Goal: Task Accomplishment & Management: Manage account settings

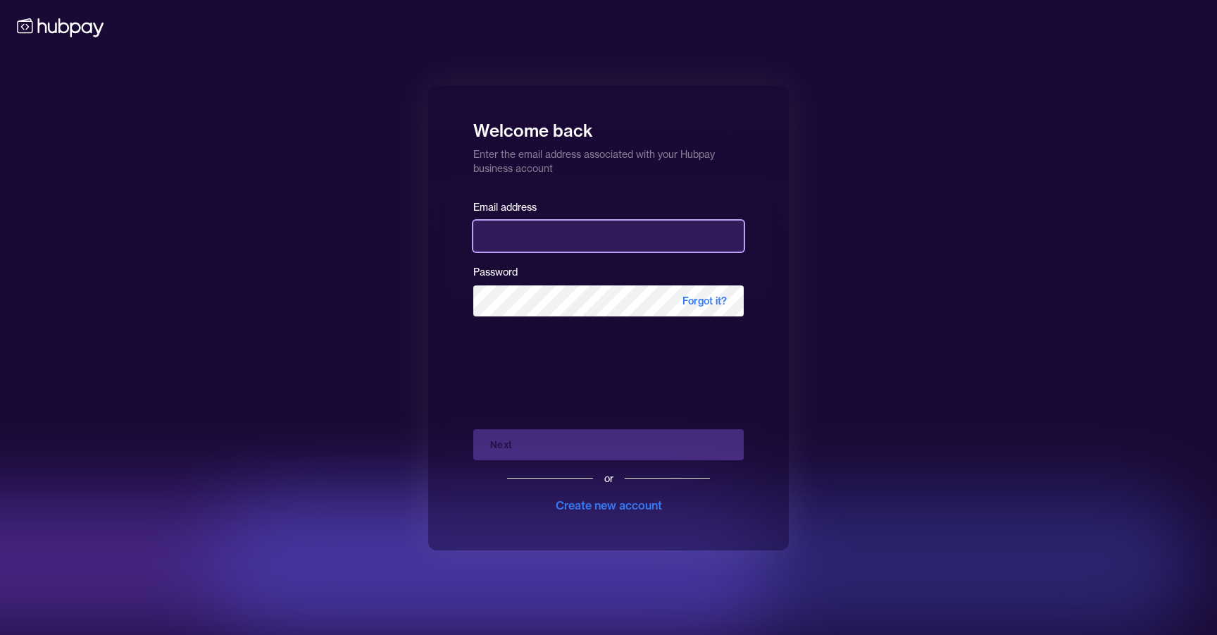
click at [682, 224] on input "email" at bounding box center [608, 235] width 270 height 31
click at [659, 236] on input "email" at bounding box center [608, 235] width 270 height 31
type input "**********"
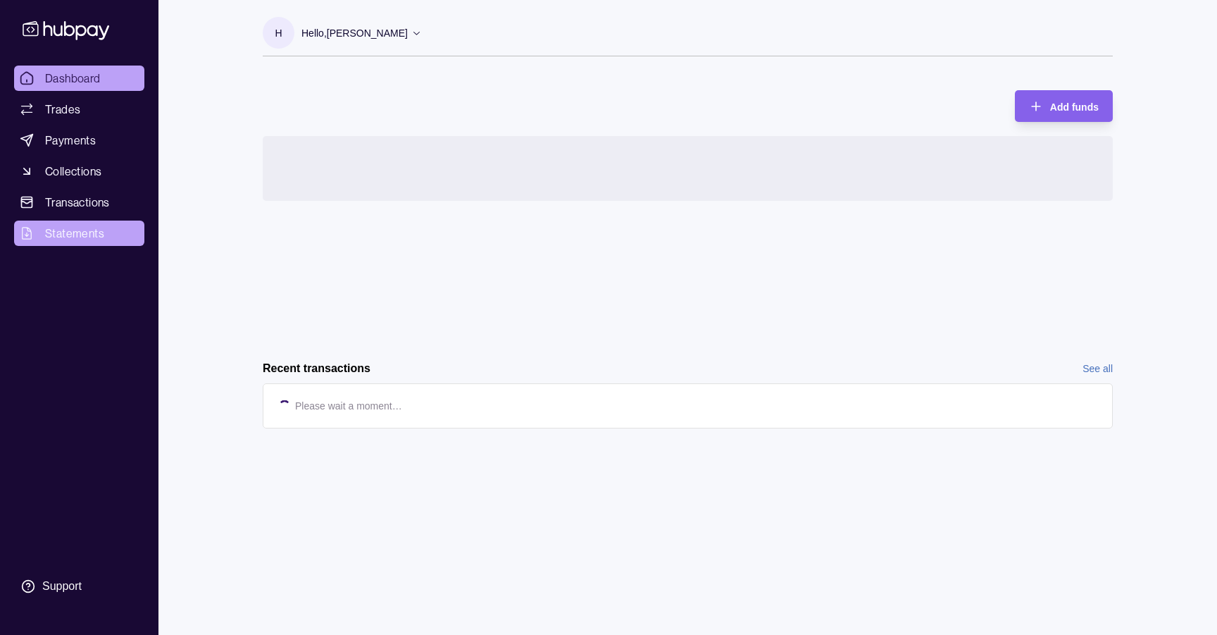
click at [81, 241] on span "Statements" at bounding box center [74, 233] width 59 height 17
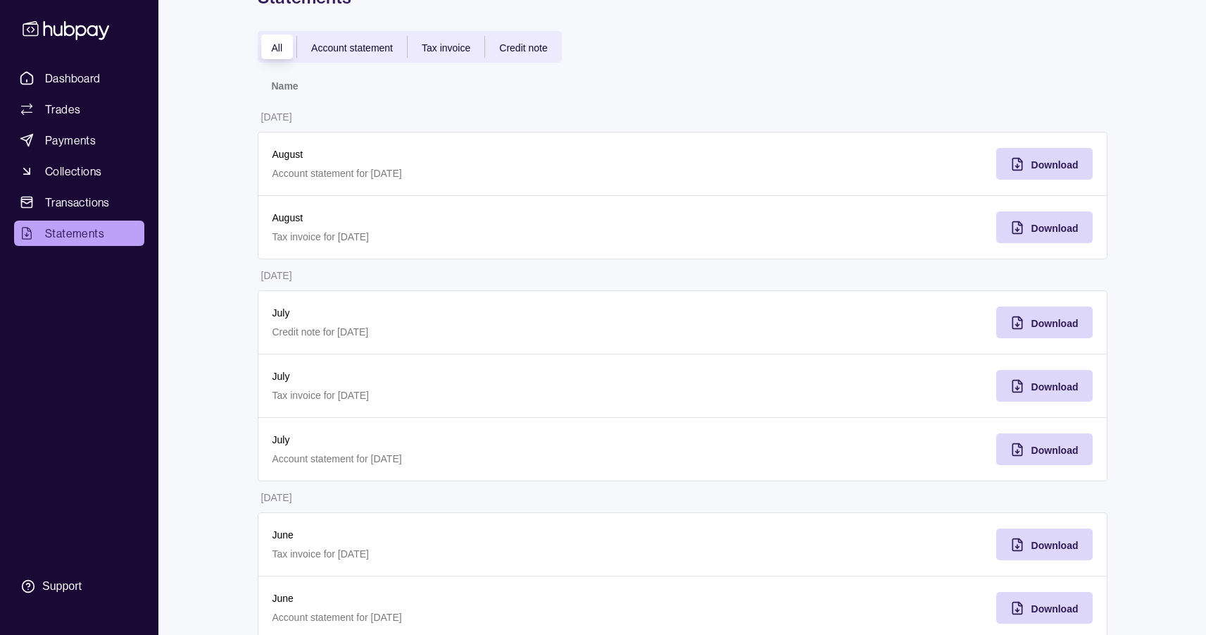
scroll to position [118, 0]
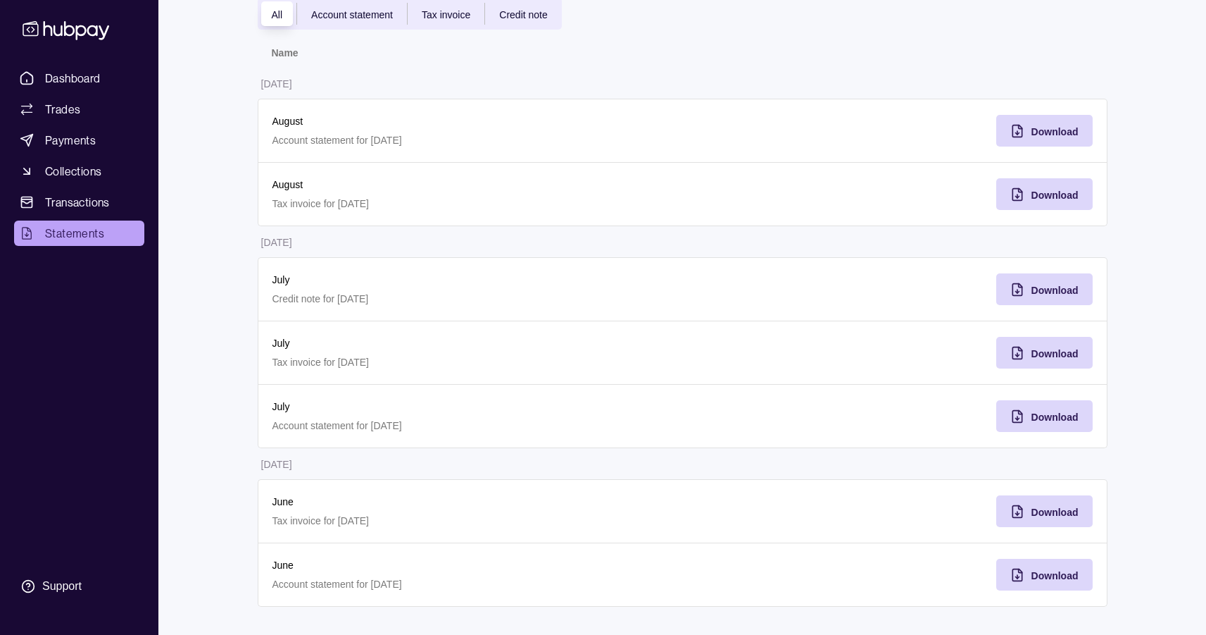
click at [373, 202] on p "Tax invoice for [DATE]" at bounding box center [471, 203] width 396 height 15
click at [62, 83] on span "Dashboard" at bounding box center [73, 78] width 56 height 17
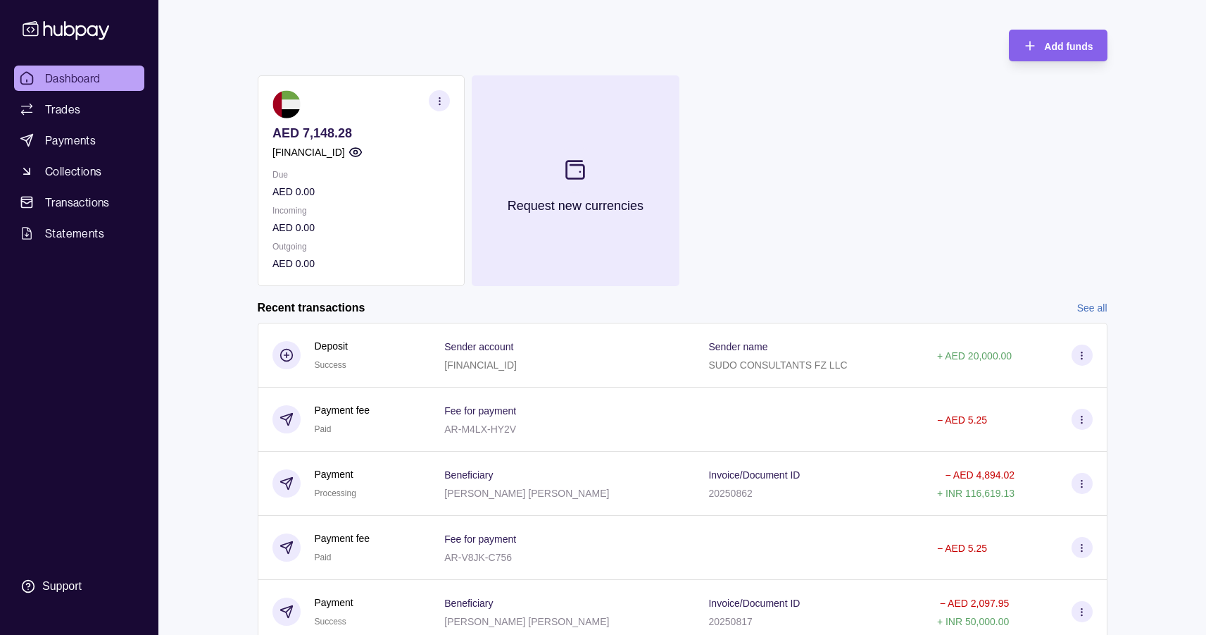
scroll to position [115, 0]
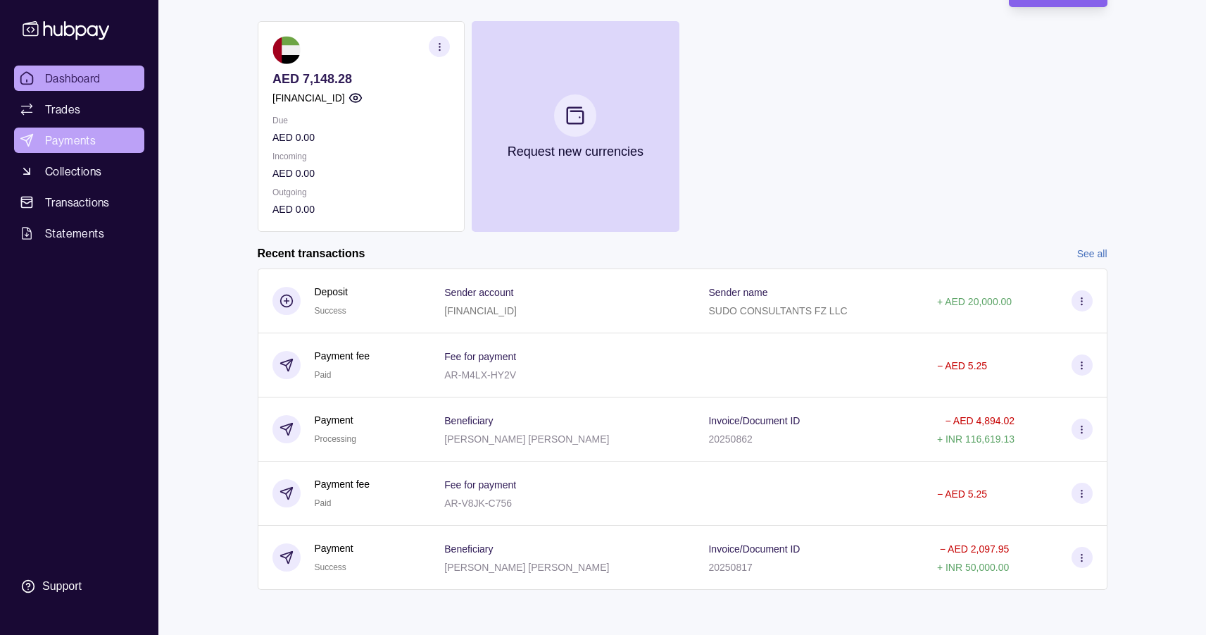
click at [90, 140] on span "Payments" at bounding box center [70, 140] width 51 height 17
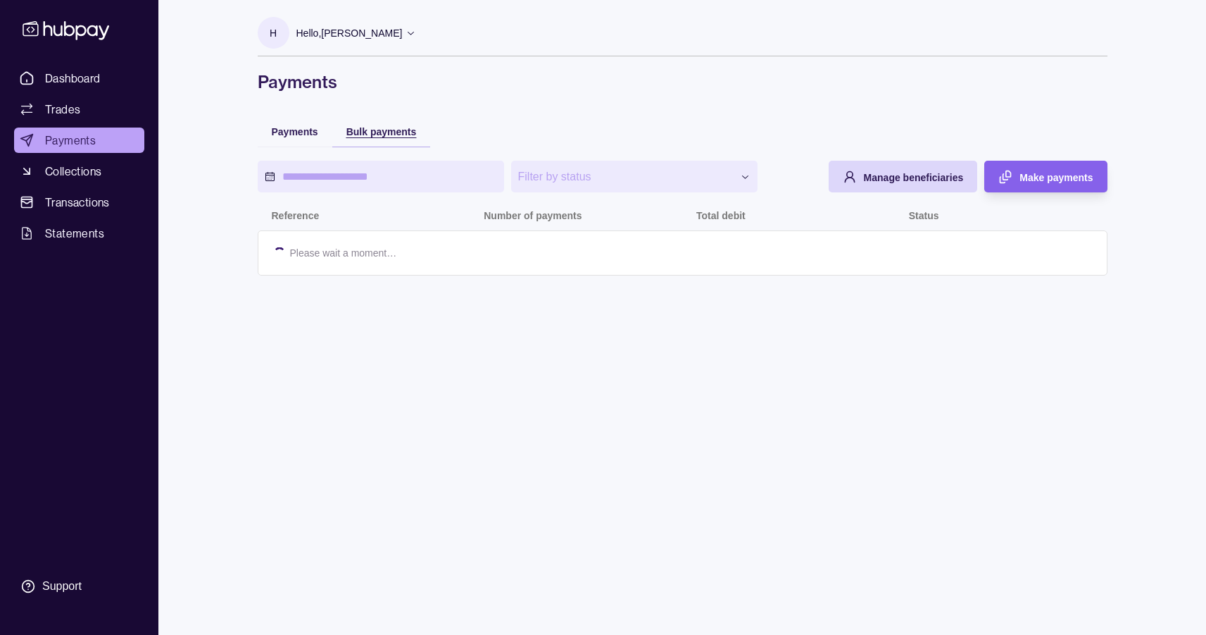
click at [358, 124] on div "Bulk payments" at bounding box center [381, 131] width 70 height 17
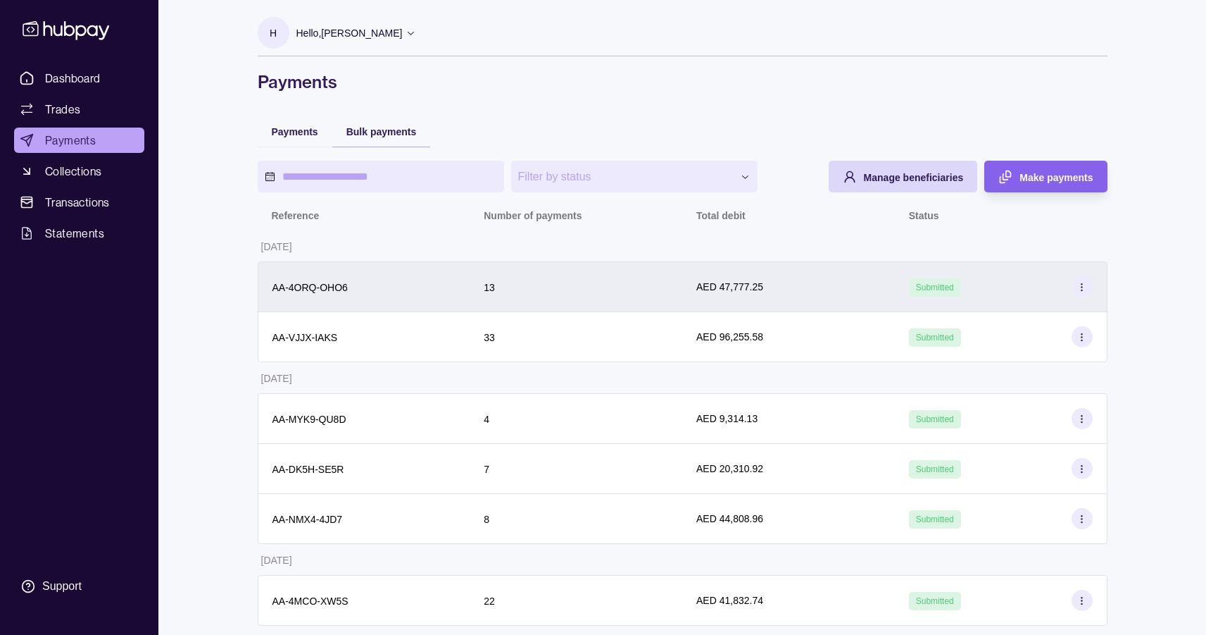
click at [661, 281] on div "13" at bounding box center [576, 286] width 185 height 17
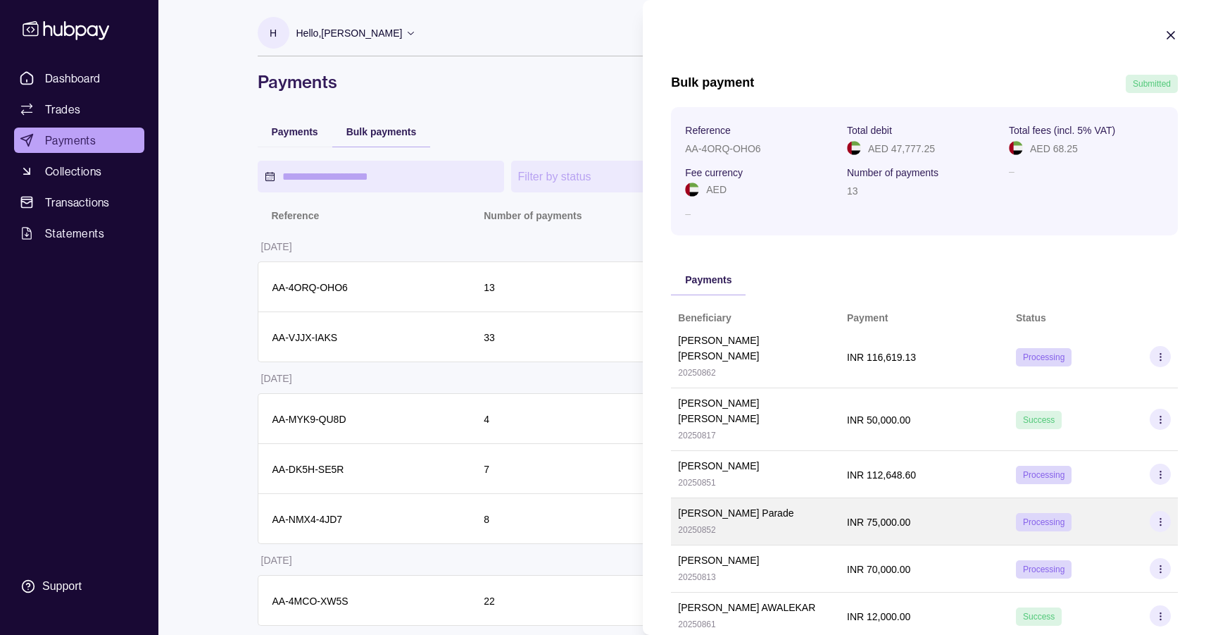
scroll to position [377, 0]
